Goal: Task Accomplishment & Management: Manage account settings

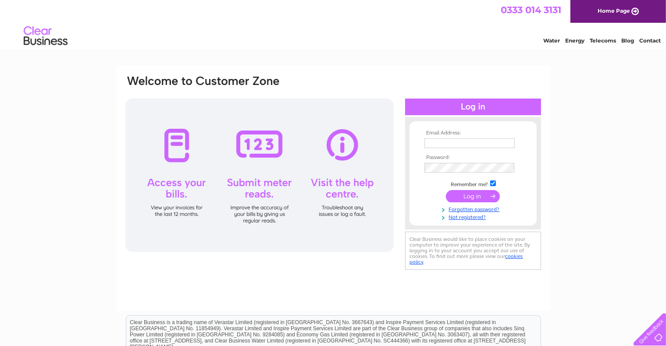
click at [348, 145] on input "text" at bounding box center [469, 143] width 90 height 10
type input "pilleth.hoods29@gmail.com"
click at [348, 196] on input "submit" at bounding box center [473, 196] width 54 height 12
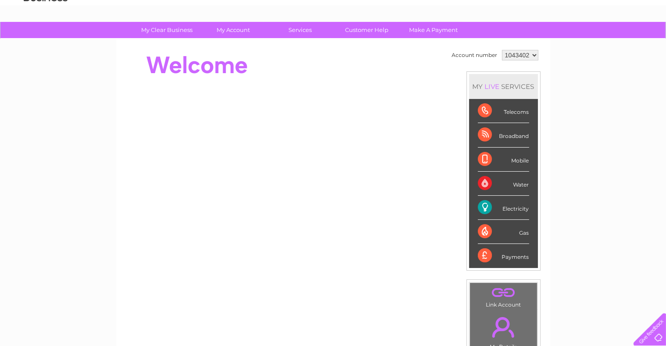
scroll to position [61, 0]
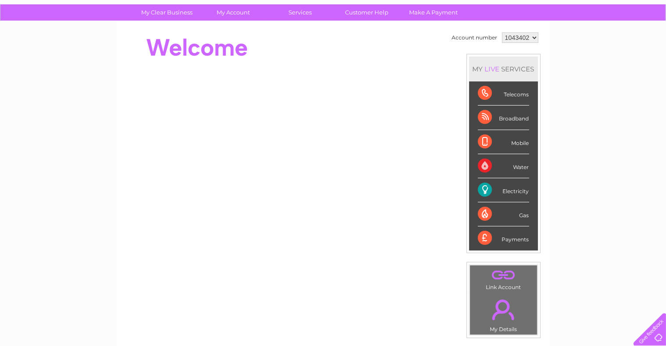
click at [486, 188] on div "Electricity" at bounding box center [503, 190] width 51 height 24
click at [510, 188] on div "Electricity" at bounding box center [503, 190] width 51 height 24
click at [534, 36] on select "1043402" at bounding box center [520, 37] width 36 height 11
click at [524, 36] on select "1043402" at bounding box center [520, 37] width 36 height 11
click at [532, 38] on select "1043402" at bounding box center [520, 37] width 36 height 11
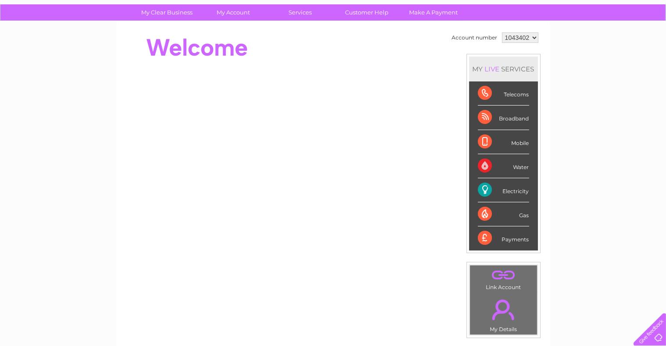
click at [502, 32] on select "1043402" at bounding box center [520, 37] width 36 height 11
click at [514, 192] on div "Electricity" at bounding box center [503, 190] width 51 height 24
click at [489, 190] on div "Electricity" at bounding box center [503, 190] width 51 height 24
click at [521, 37] on select "1043402" at bounding box center [520, 37] width 36 height 11
click at [502, 32] on select "1043402" at bounding box center [520, 37] width 36 height 11
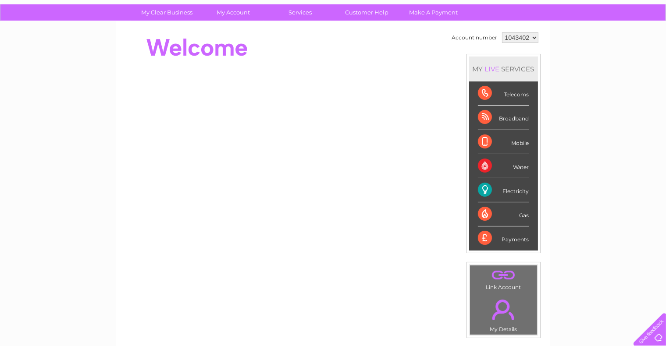
click at [484, 93] on div "Telecoms" at bounding box center [503, 93] width 51 height 24
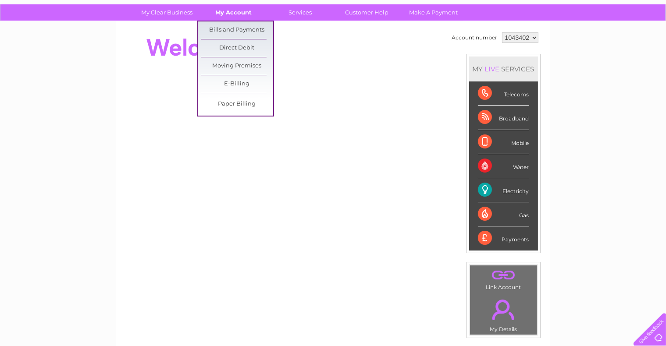
click at [241, 12] on link "My Account" at bounding box center [233, 12] width 72 height 16
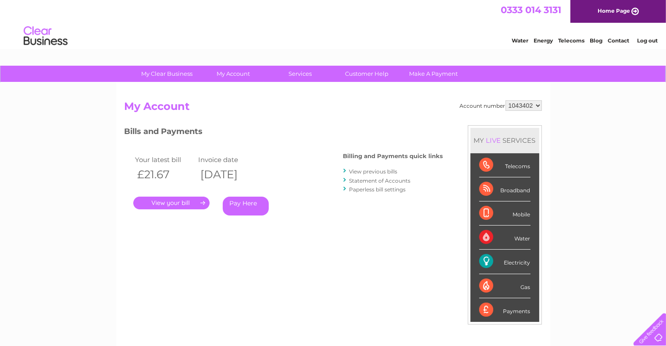
click at [190, 200] on link "." at bounding box center [171, 203] width 76 height 13
